Goal: Transaction & Acquisition: Purchase product/service

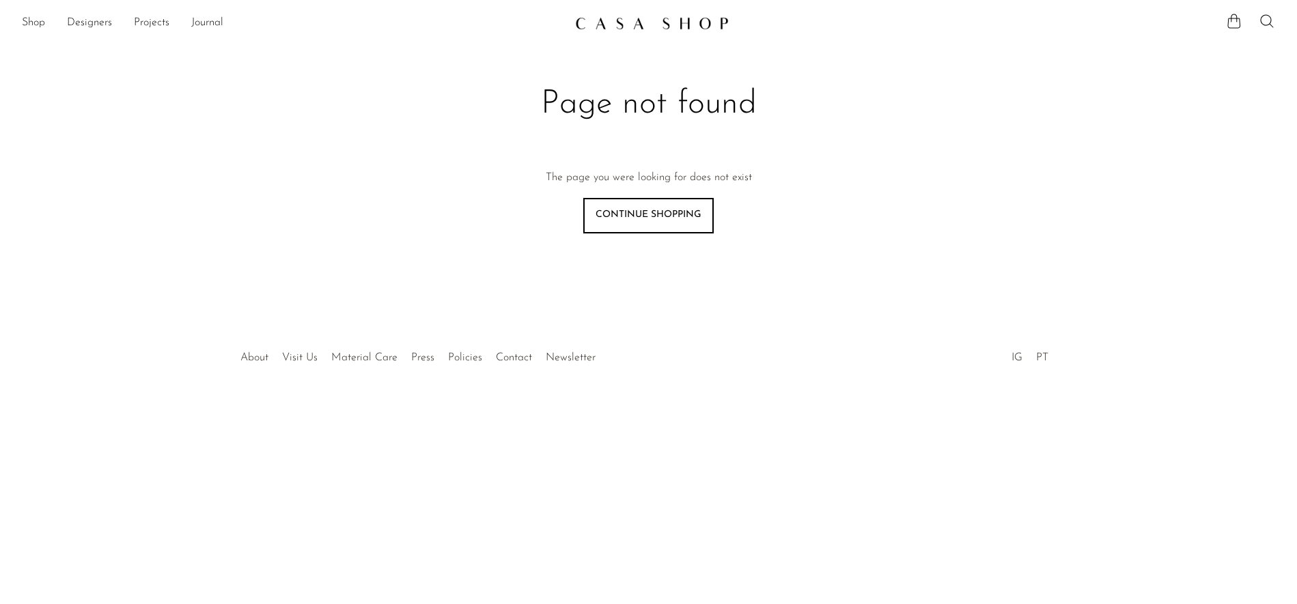
click at [19, 16] on div "Shop Featured New Arrivals Bestsellers Coming Soon Jewelry Jewelry All Earrings…" at bounding box center [648, 23] width 1297 height 25
click at [638, 218] on link "Continue shopping" at bounding box center [648, 216] width 130 height 36
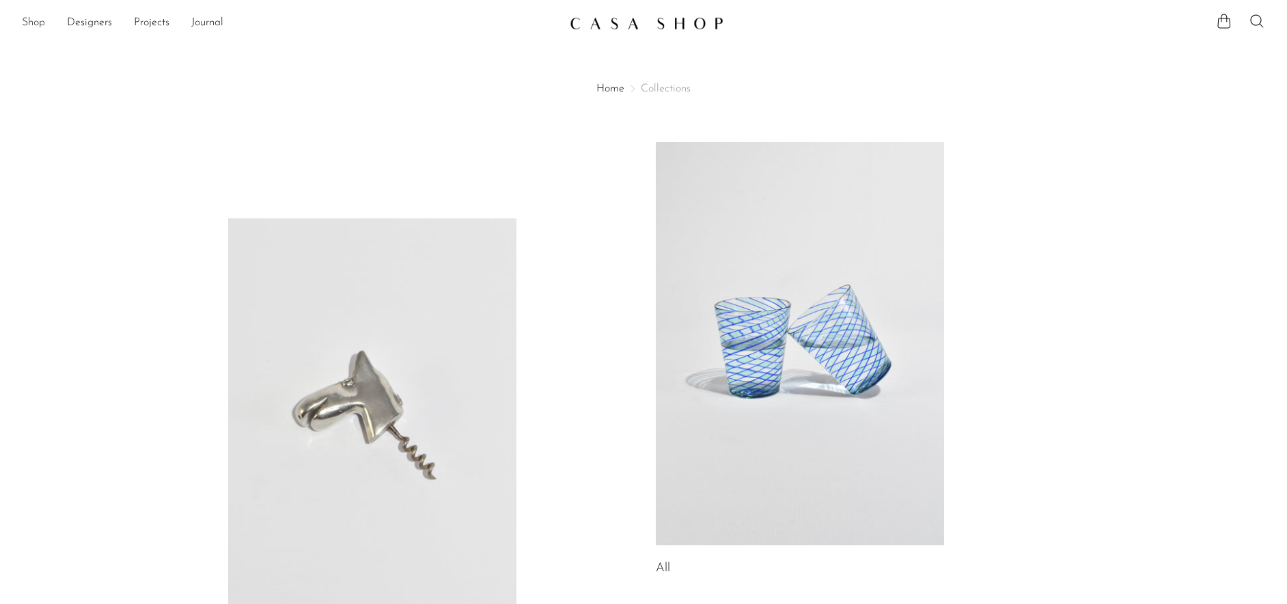
click at [41, 23] on link "Shop" at bounding box center [33, 23] width 23 height 18
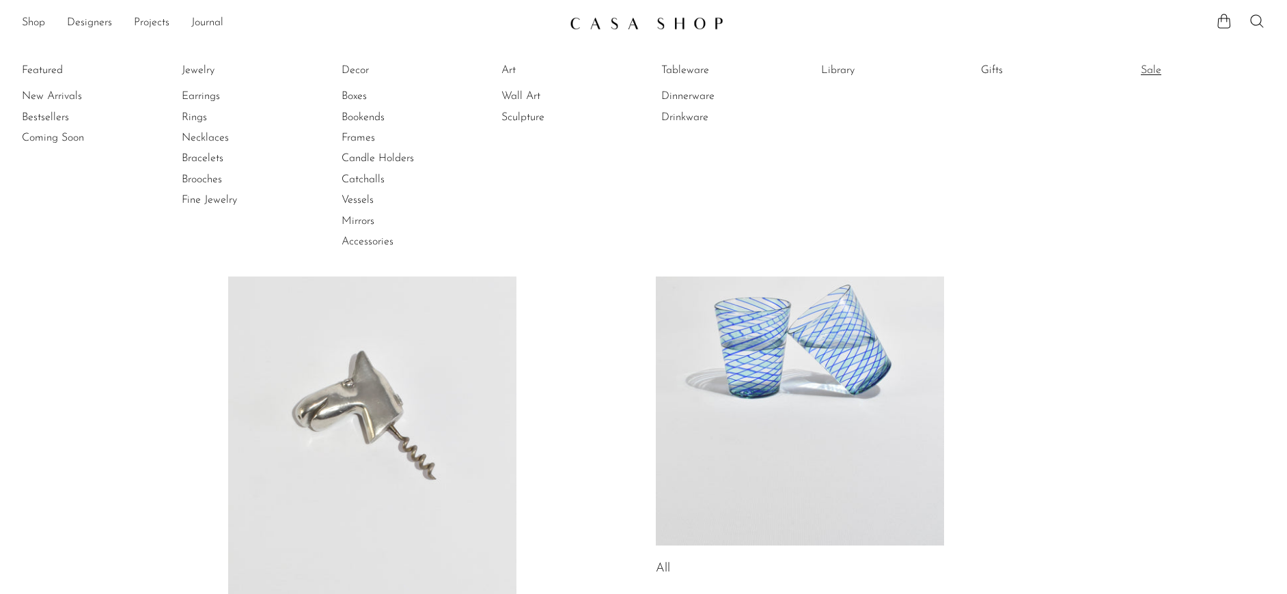
click at [1156, 68] on link "Sale" at bounding box center [1191, 70] width 102 height 15
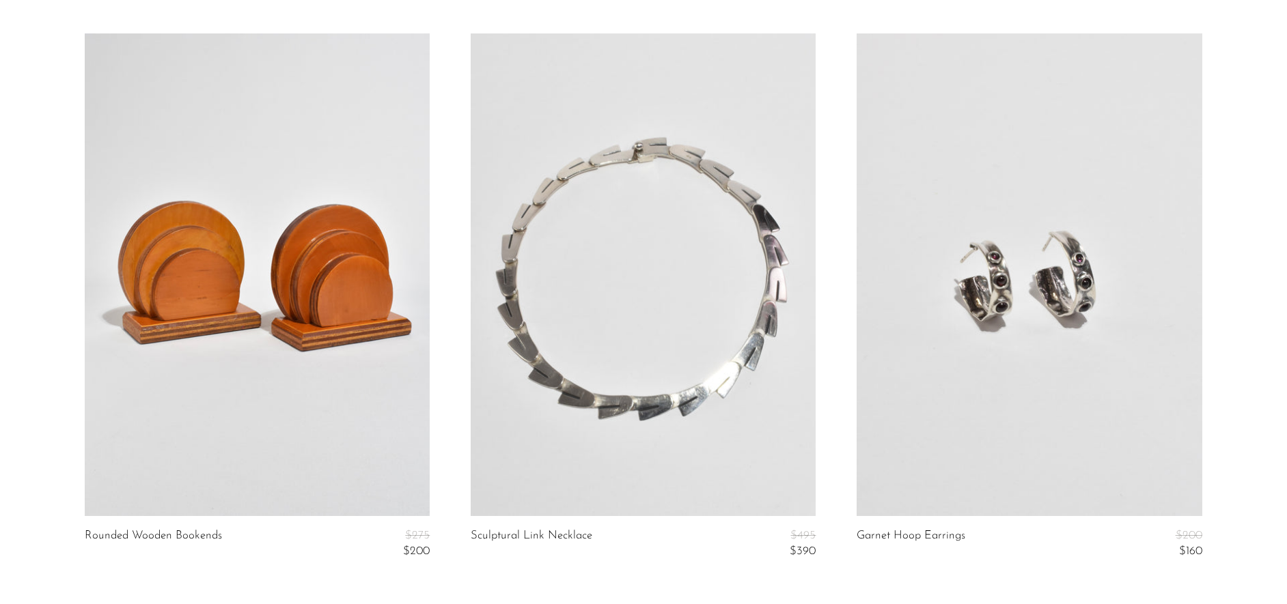
scroll to position [6543, 0]
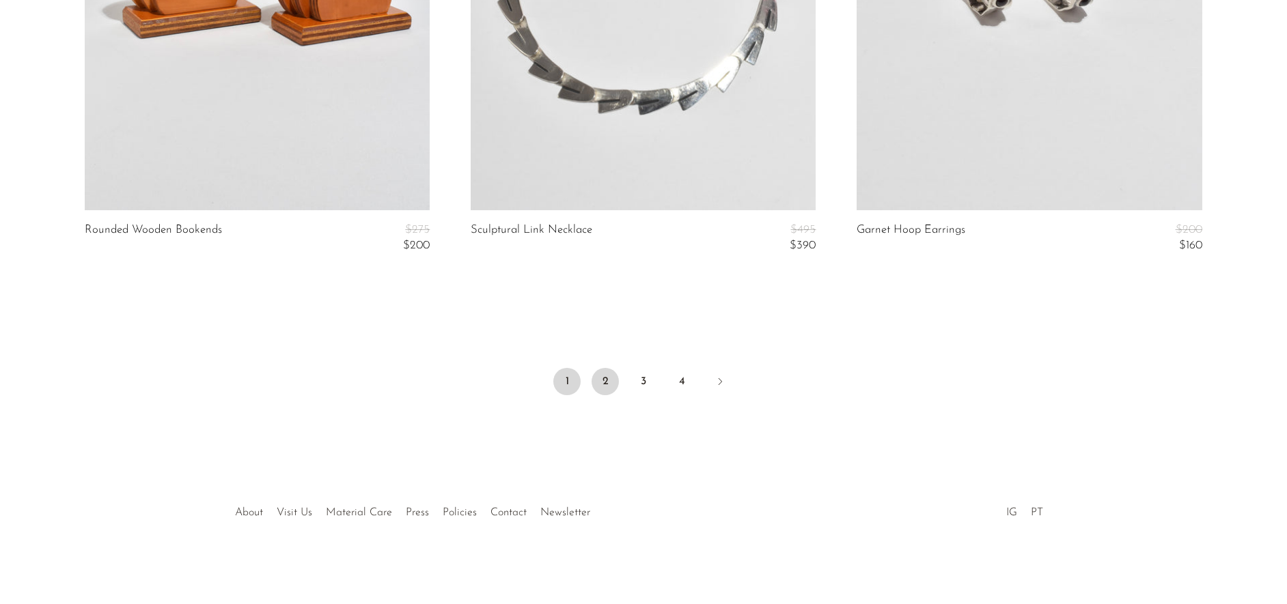
click at [605, 380] on link "2" at bounding box center [604, 381] width 27 height 27
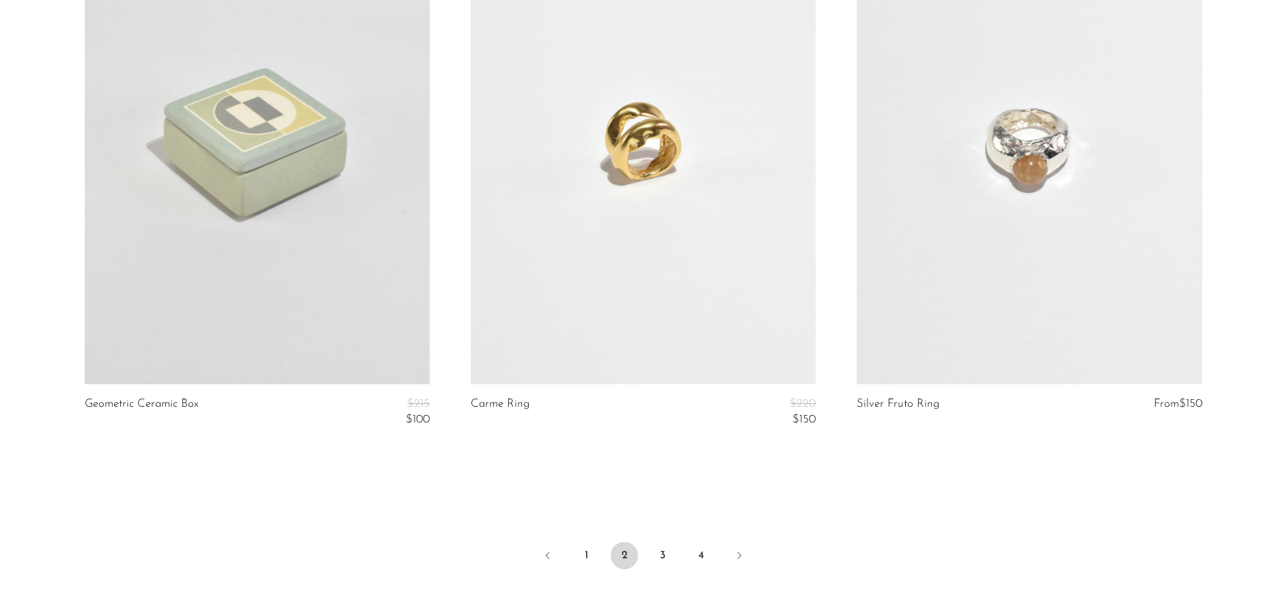
scroll to position [6370, 0]
click at [659, 550] on link "3" at bounding box center [662, 555] width 27 height 27
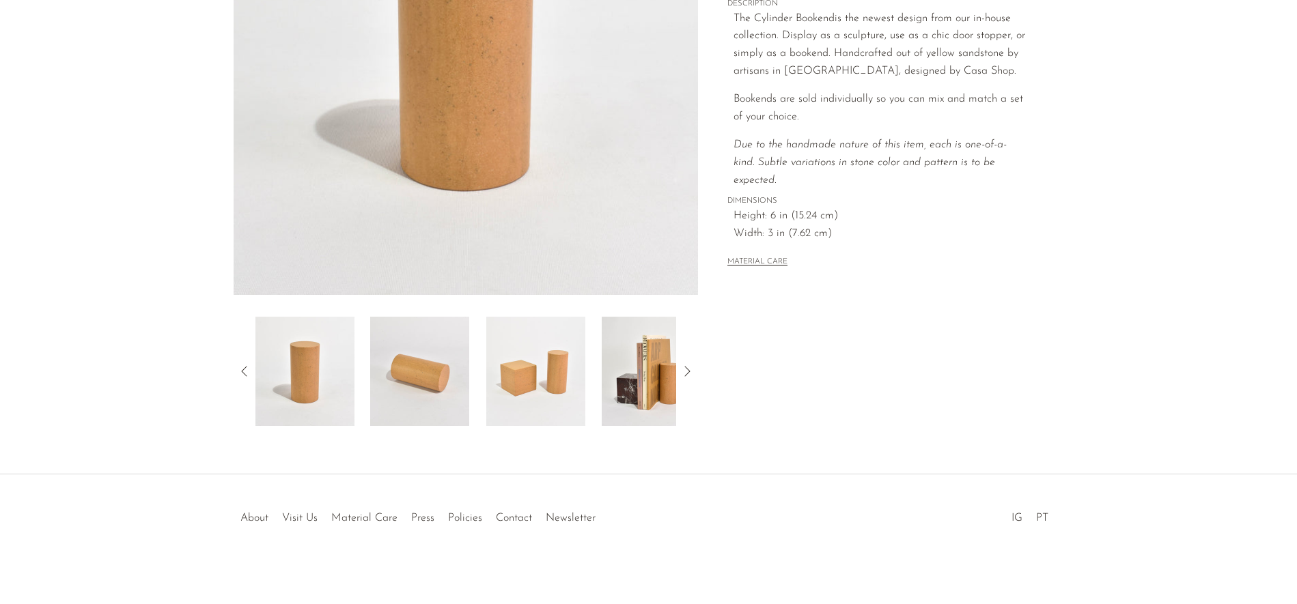
scroll to position [285, 0]
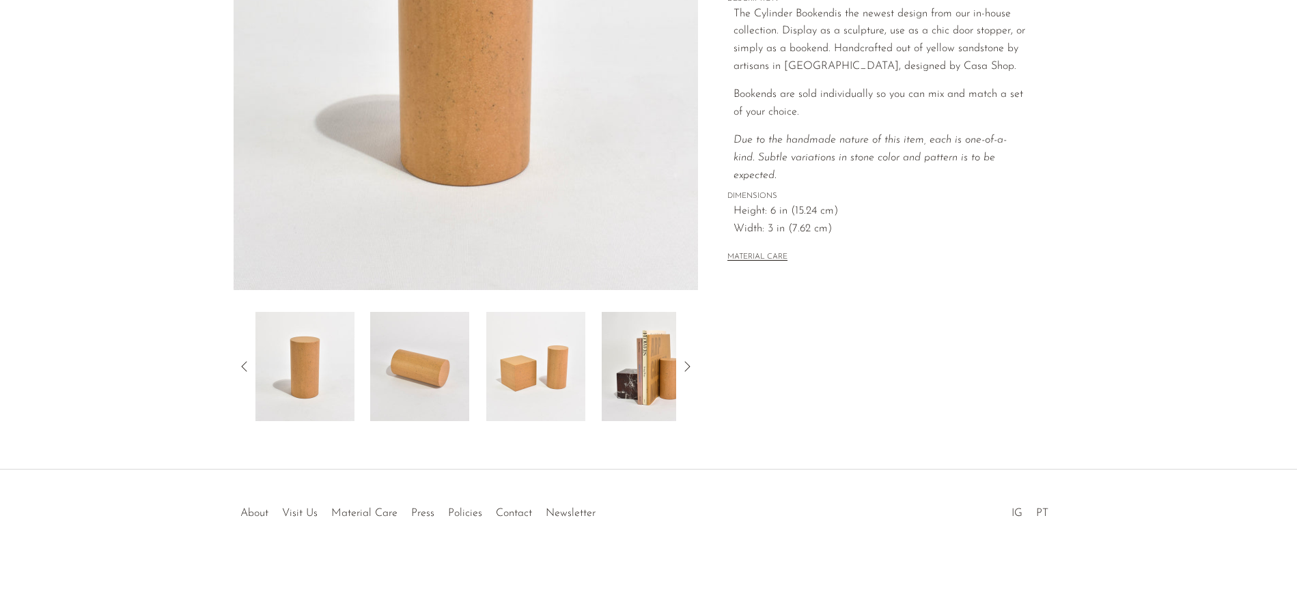
click at [660, 380] on img at bounding box center [651, 366] width 99 height 109
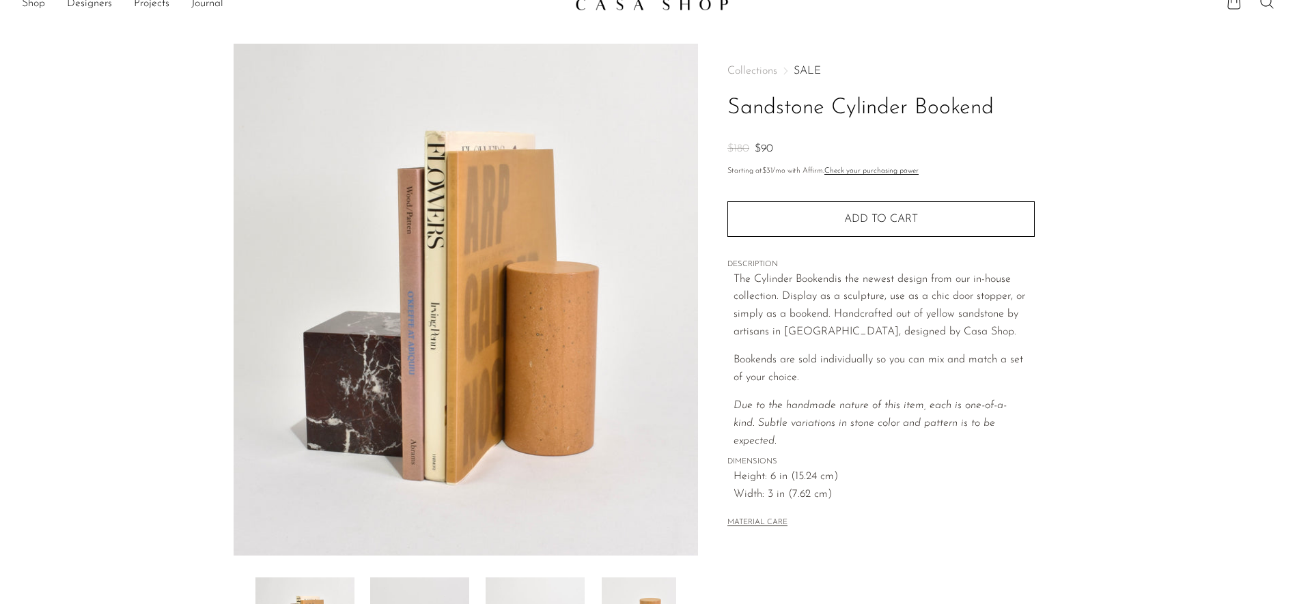
scroll to position [0, 0]
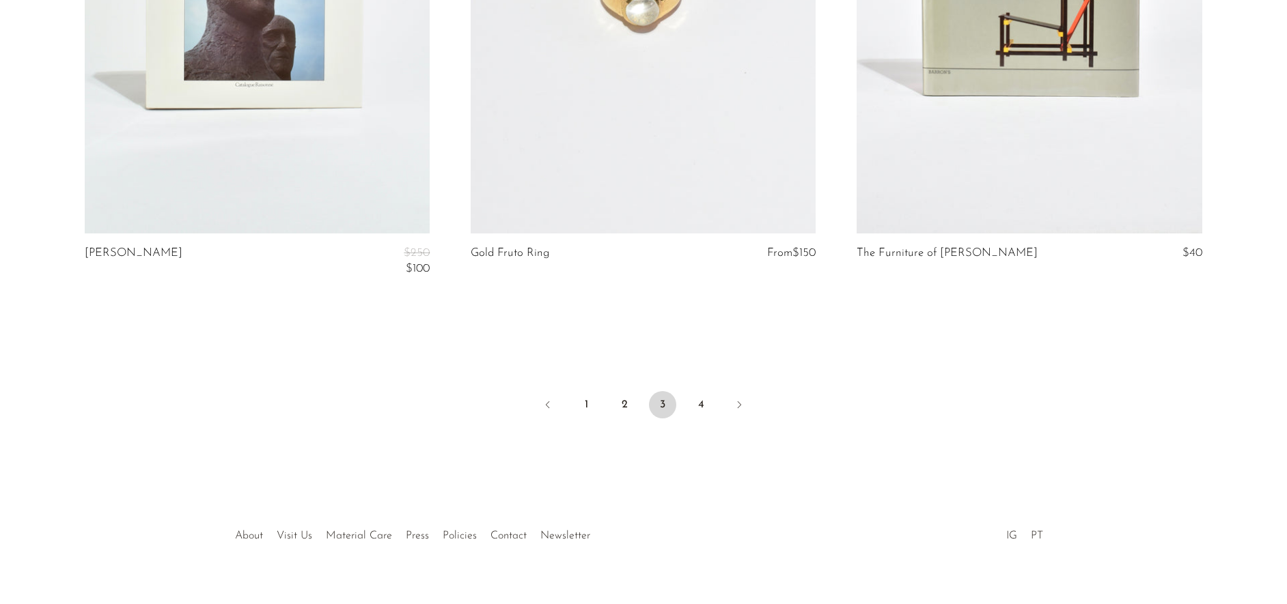
scroll to position [6521, 0]
click at [704, 399] on link "4" at bounding box center [700, 404] width 27 height 27
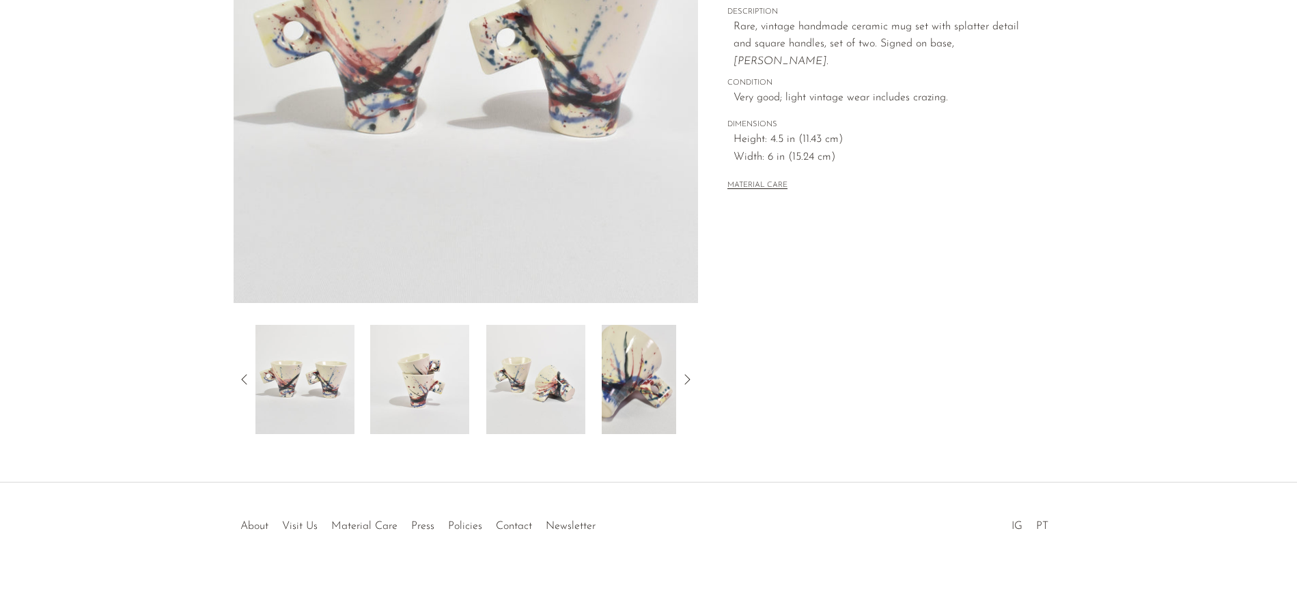
scroll to position [285, 0]
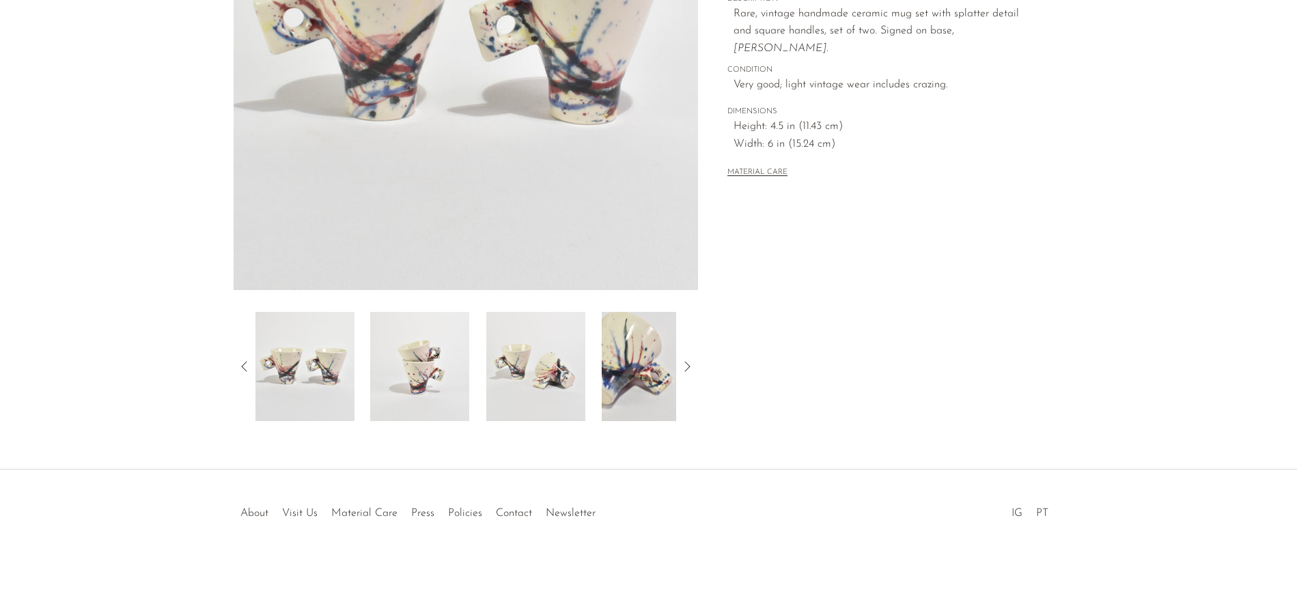
click at [684, 363] on icon at bounding box center [687, 367] width 16 height 16
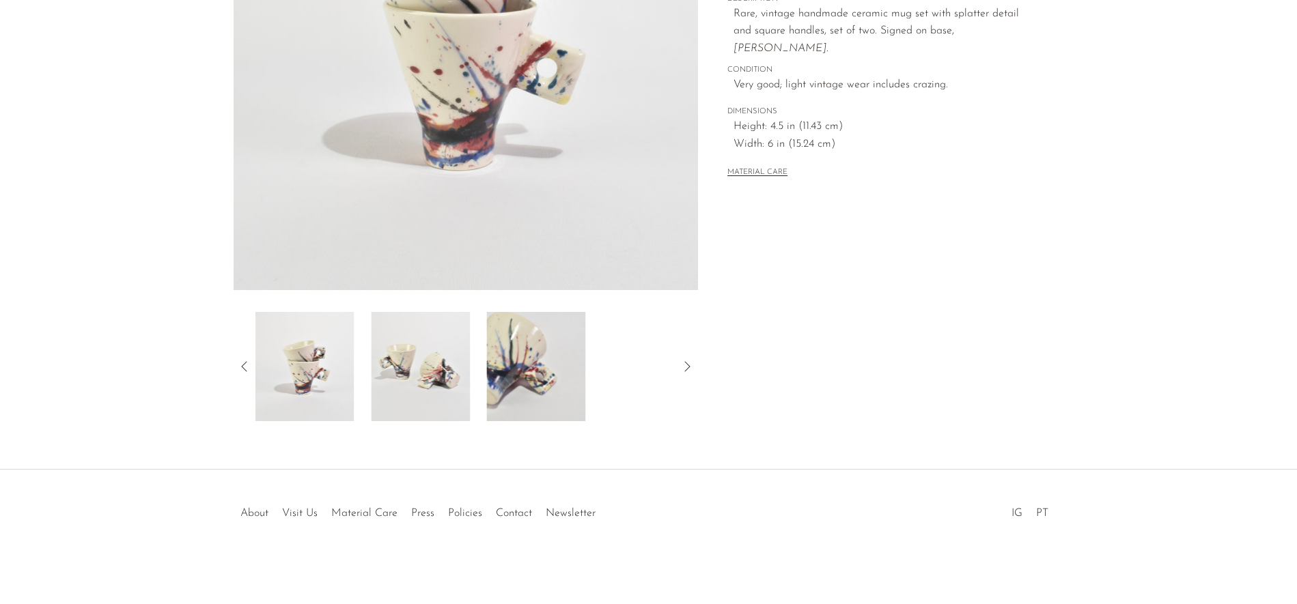
click at [684, 363] on icon at bounding box center [687, 367] width 16 height 16
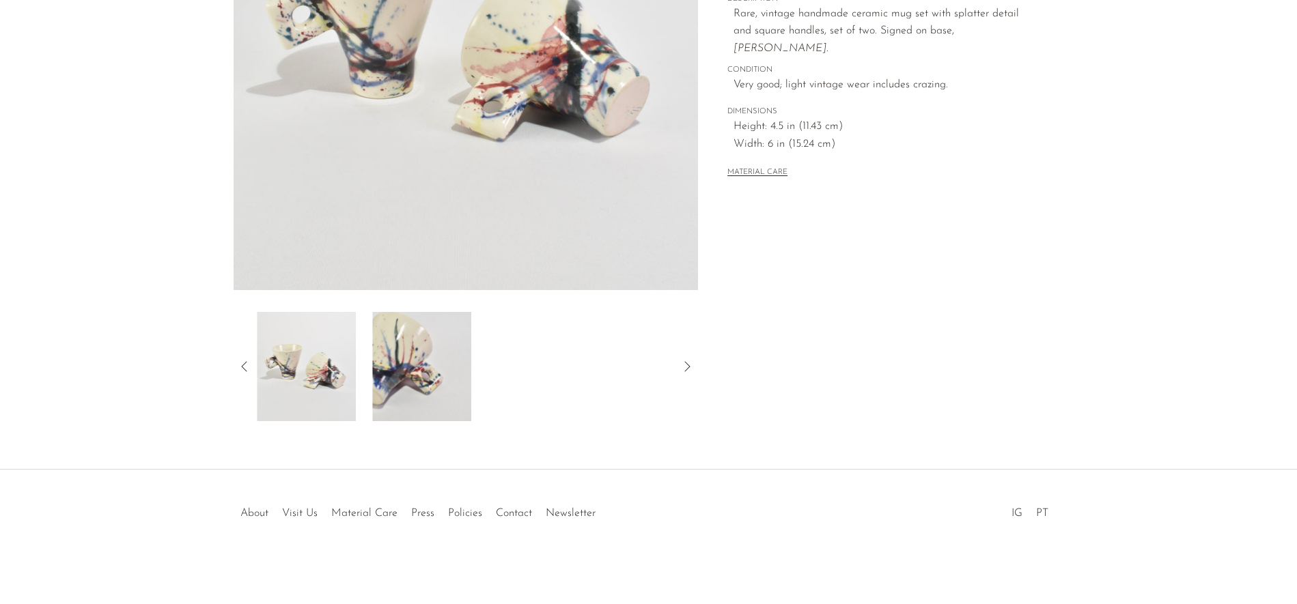
click at [684, 363] on icon at bounding box center [687, 367] width 16 height 16
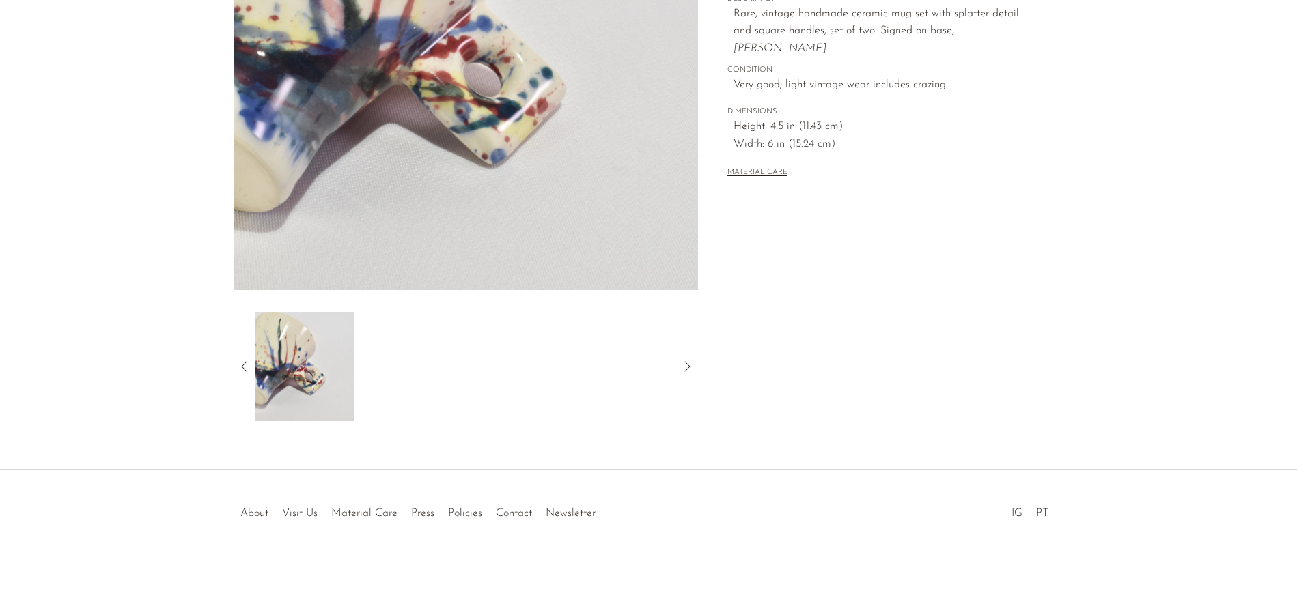
click at [684, 363] on icon at bounding box center [687, 367] width 16 height 16
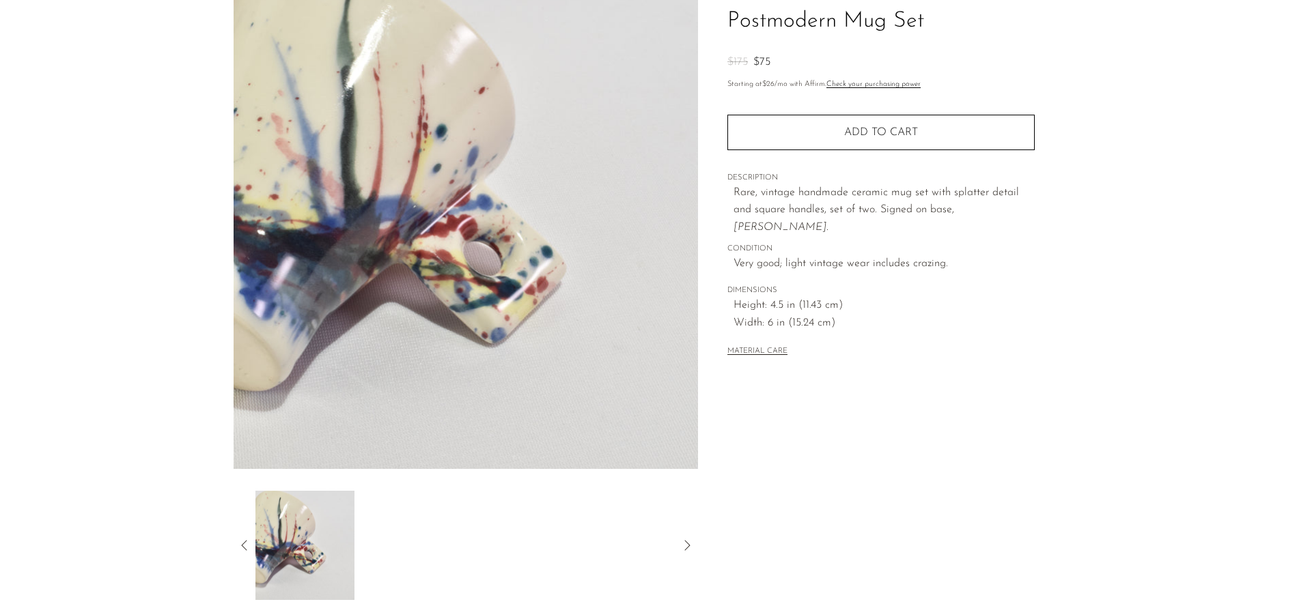
scroll to position [0, 0]
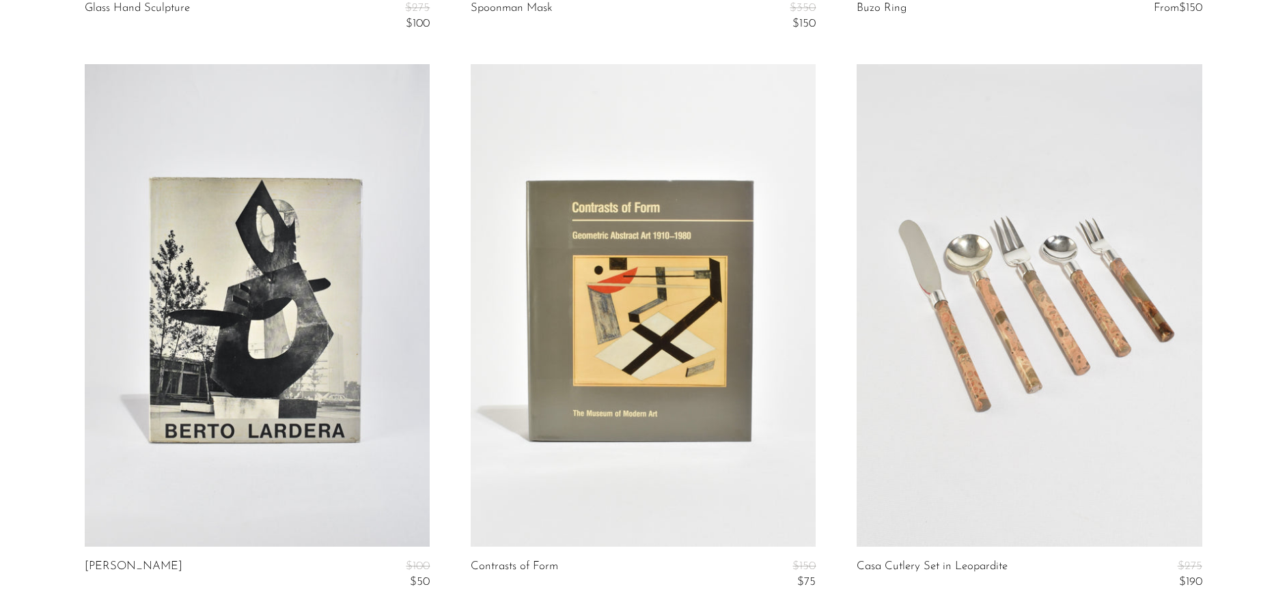
scroll to position [648, 0]
